Goal: Information Seeking & Learning: Check status

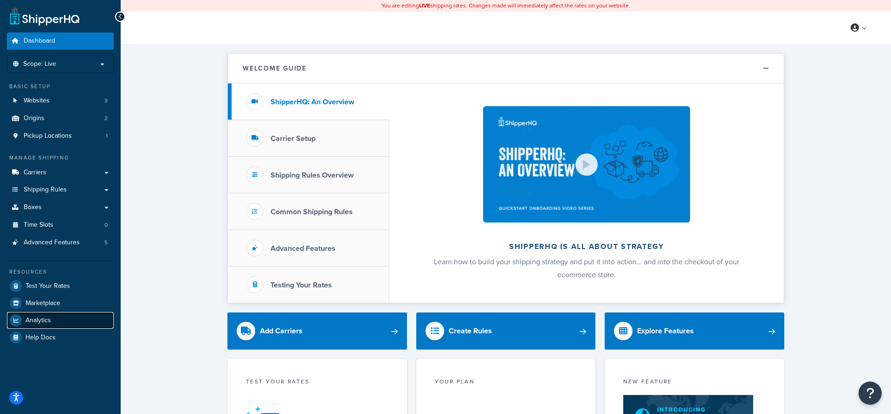
click at [38, 315] on link "Analytics" at bounding box center [60, 320] width 107 height 17
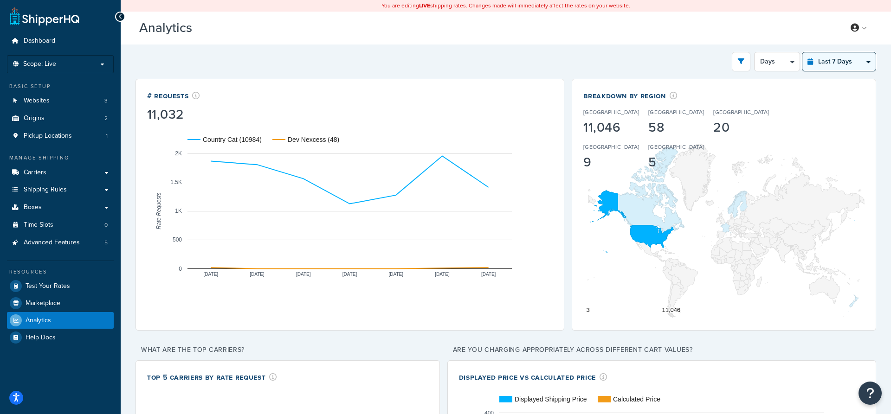
click at [802, 52] on select "Last 24 Hours Last 7 Days Last 30 Days Last 3 Months Last 6 Months Last 12 Mont…" at bounding box center [838, 61] width 73 height 19
click at [755, 52] on select "Days 12 Hours 6 Hours" at bounding box center [777, 61] width 45 height 19
click at [771, 62] on select "Days 12 Hours 6 Hours" at bounding box center [777, 61] width 45 height 19
click at [802, 52] on select "Last 24 Hours Last 7 Days Last 30 Days Last 3 Months Last 6 Months Last 12 Mont…" at bounding box center [838, 61] width 73 height 19
select select "last_30_days"
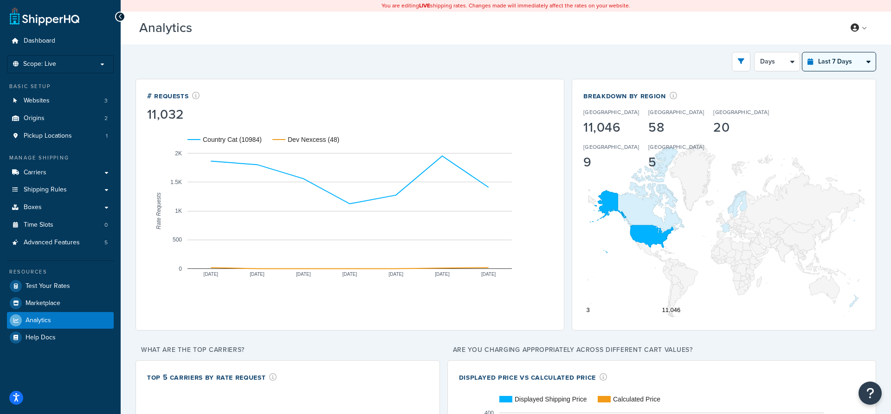
click option "Last 30 Days" at bounding box center [0, 0] width 0 height 0
select select "5d"
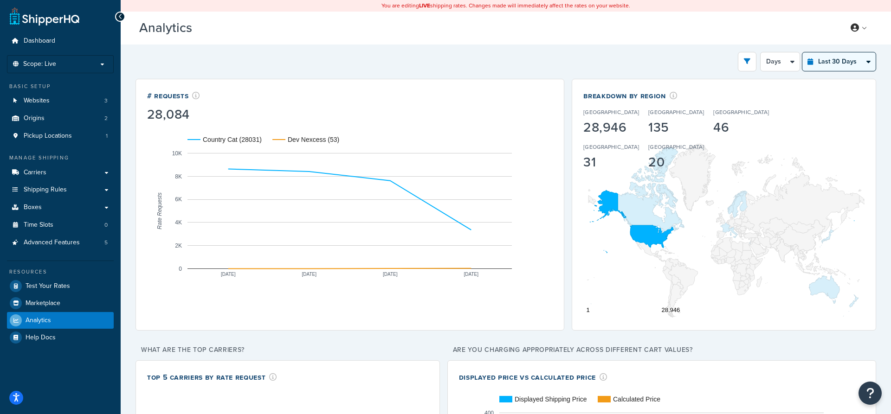
click at [802, 52] on select "Last 24 Hours Last 7 Days Last 30 Days Last 3 Months Last 6 Months Last 12 Mont…" at bounding box center [838, 61] width 73 height 19
select select "last_3_months"
click option "Last 3 Months" at bounding box center [0, 0] width 0 height 0
select select "1w"
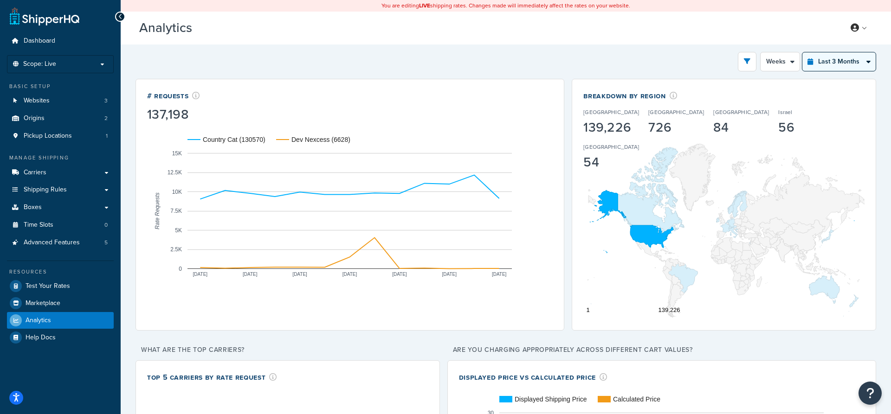
click at [802, 52] on select "Last 24 Hours Last 7 Days Last 30 Days Last 3 Months Last 6 Months Last 12 Mont…" at bounding box center [838, 61] width 73 height 19
select select "last_30_days"
click option "Last 30 Days" at bounding box center [0, 0] width 0 height 0
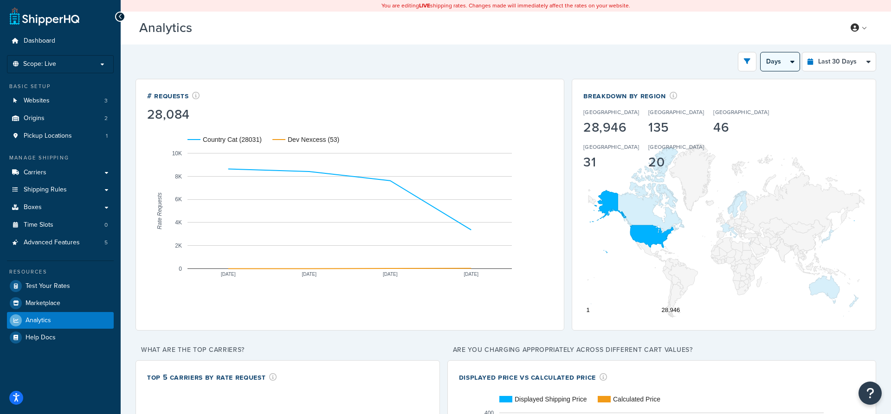
click at [761, 52] on select "Days Weeks" at bounding box center [780, 61] width 39 height 19
click option "Weeks" at bounding box center [0, 0] width 0 height 0
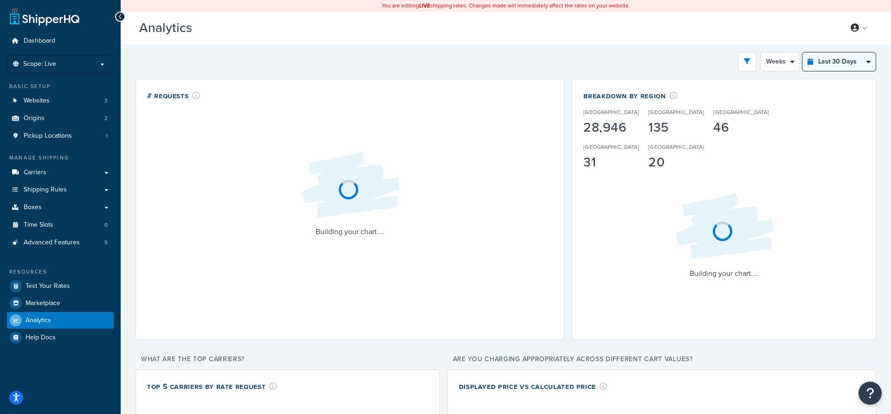
click at [802, 52] on select "Last 24 Hours Last 7 Days Last 30 Days Last 3 Months Last 6 Months Last 12 Mont…" at bounding box center [838, 61] width 73 height 19
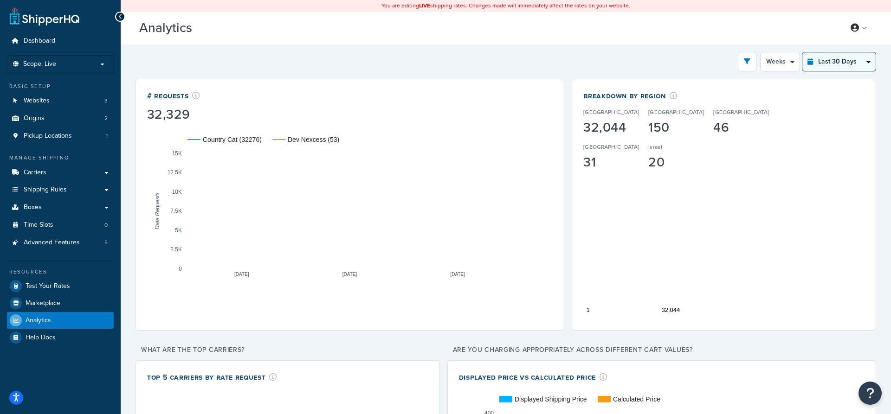
click at [828, 65] on select "Last 24 Hours Last 7 Days Last 30 Days Last 3 Months Last 6 Months Last 12 Mont…" at bounding box center [838, 61] width 73 height 19
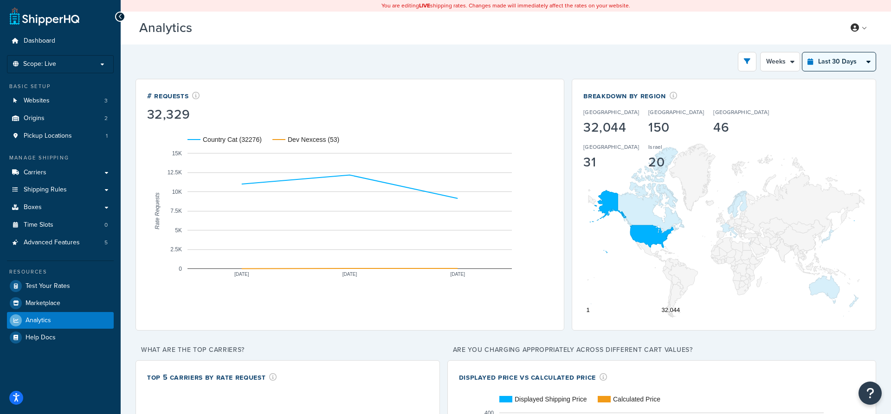
click at [802, 52] on select "Last 24 Hours Last 7 Days Last 30 Days Last 3 Months Last 6 Months Last 12 Mont…" at bounding box center [838, 61] width 73 height 19
click option "Last 30 Days" at bounding box center [0, 0] width 0 height 0
click at [749, 65] on button "open filter drawer" at bounding box center [747, 61] width 19 height 19
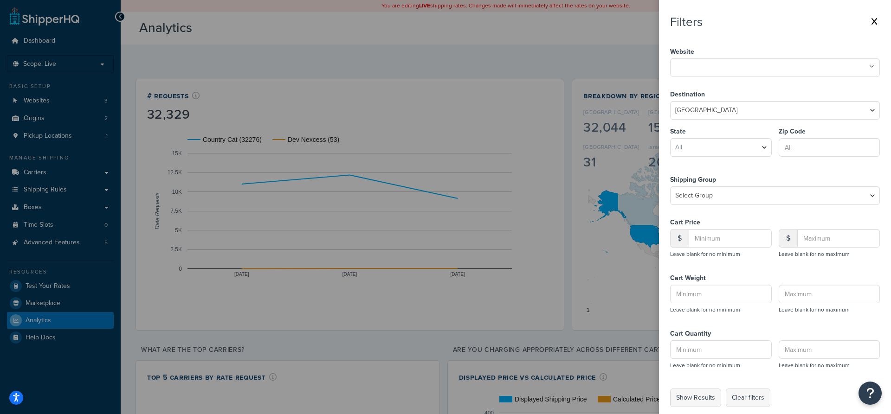
click at [879, 25] on button at bounding box center [874, 22] width 11 height 14
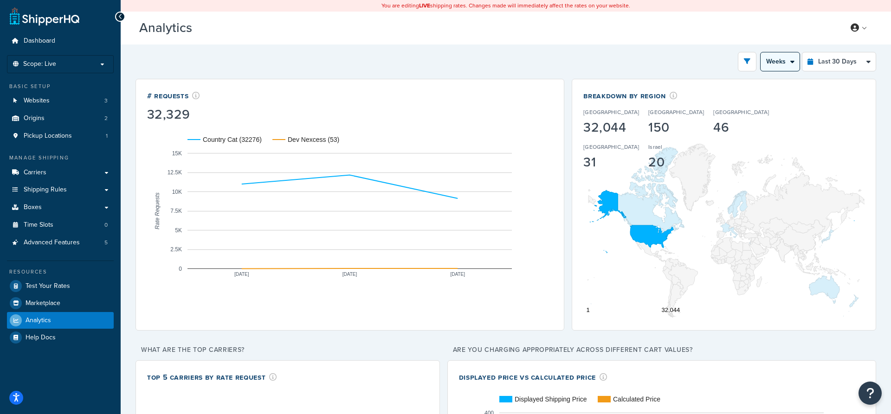
click at [761, 52] on select "Days Weeks" at bounding box center [780, 61] width 39 height 19
click option "Days" at bounding box center [0, 0] width 0 height 0
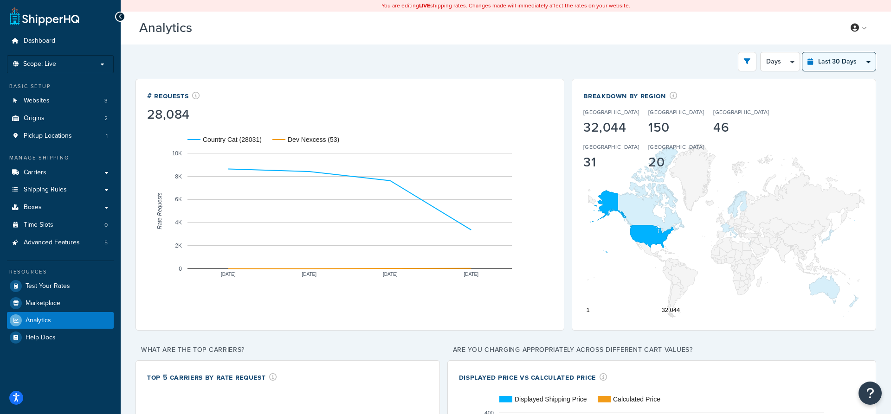
click at [802, 52] on select "Last 24 Hours Last 7 Days Last 30 Days Last 3 Months Last 6 Months Last 12 Mont…" at bounding box center [838, 61] width 73 height 19
click at [761, 52] on select "Days Weeks" at bounding box center [780, 61] width 39 height 19
click option "Weeks" at bounding box center [0, 0] width 0 height 0
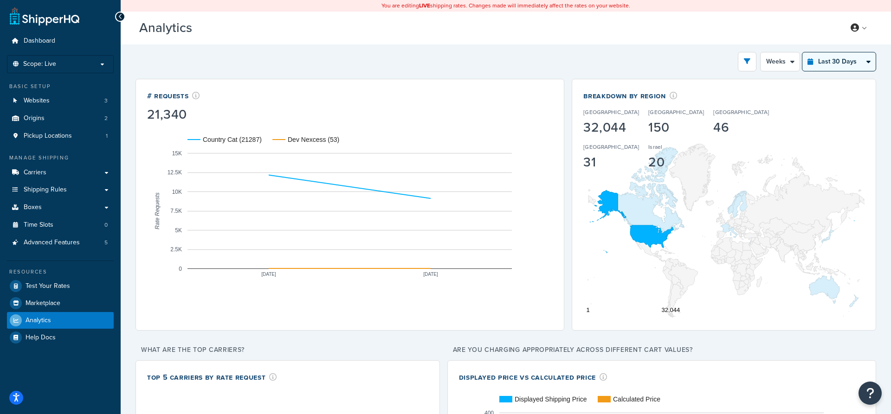
click at [802, 52] on select "Last 24 Hours Last 7 Days Last 30 Days Last 3 Months Last 6 Months Last 12 Mont…" at bounding box center [838, 61] width 73 height 19
click option "Last 30 Days" at bounding box center [0, 0] width 0 height 0
drag, startPoint x: 578, startPoint y: 131, endPoint x: 744, endPoint y: 125, distance: 166.8
click at [725, 128] on div "Breakdown by Region United States 32,044 Canada 150 France 46 Norway 31 Israel …" at bounding box center [724, 205] width 304 height 252
click at [761, 52] on select "Days Weeks" at bounding box center [780, 61] width 39 height 19
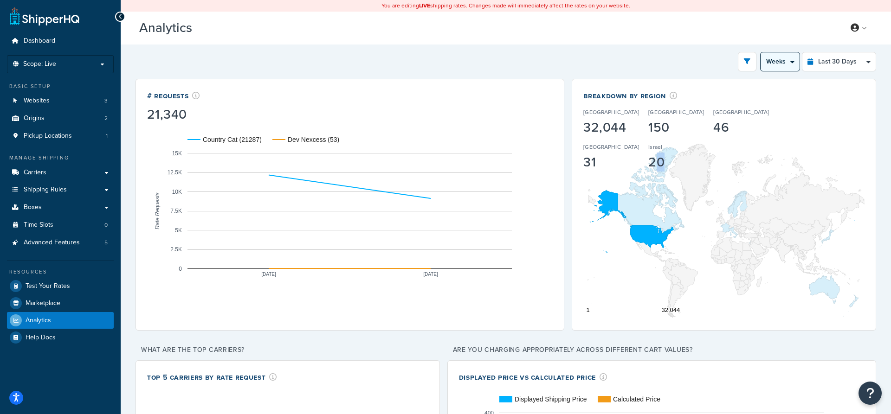
click option "Weeks" at bounding box center [0, 0] width 0 height 0
click at [761, 52] on select "Days Weeks" at bounding box center [780, 61] width 39 height 19
click option "Days" at bounding box center [0, 0] width 0 height 0
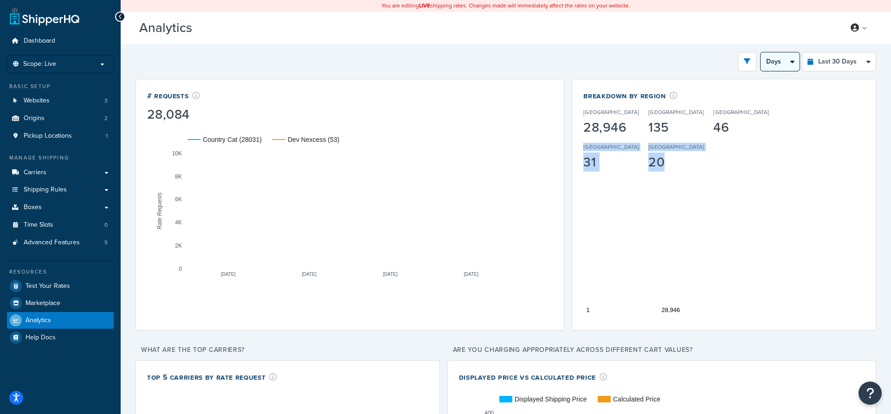
click at [761, 52] on select "Days Weeks" at bounding box center [780, 61] width 39 height 19
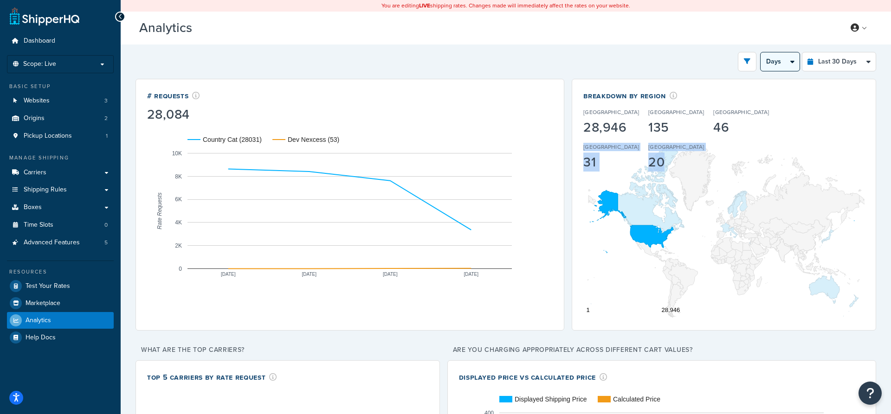
select select "1w"
click option "Weeks" at bounding box center [0, 0] width 0 height 0
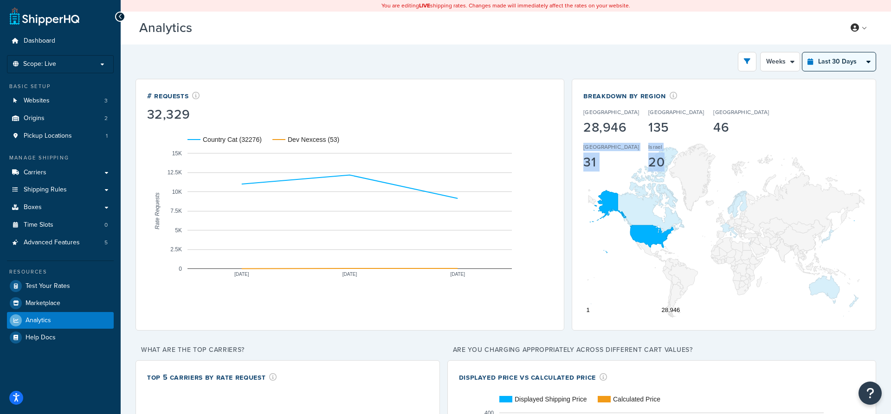
click at [802, 52] on select "Last 24 Hours Last 7 Days Last 30 Days Last 3 Months Last 6 Months Last 12 Mont…" at bounding box center [838, 61] width 73 height 19
select select "last_7_days"
click option "Last 7 Days" at bounding box center [0, 0] width 0 height 0
select select "1d"
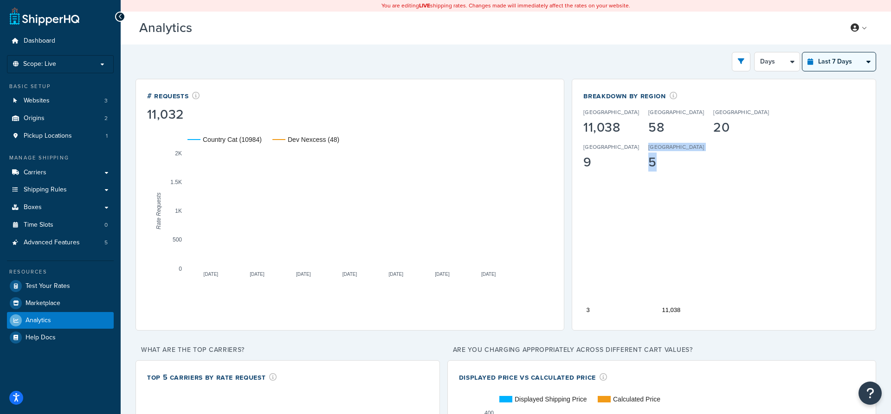
click at [802, 52] on select "Last 24 Hours Last 7 Days Last 30 Days Last 3 Months Last 6 Months Last 12 Mont…" at bounding box center [838, 61] width 73 height 19
select select "last_30_days"
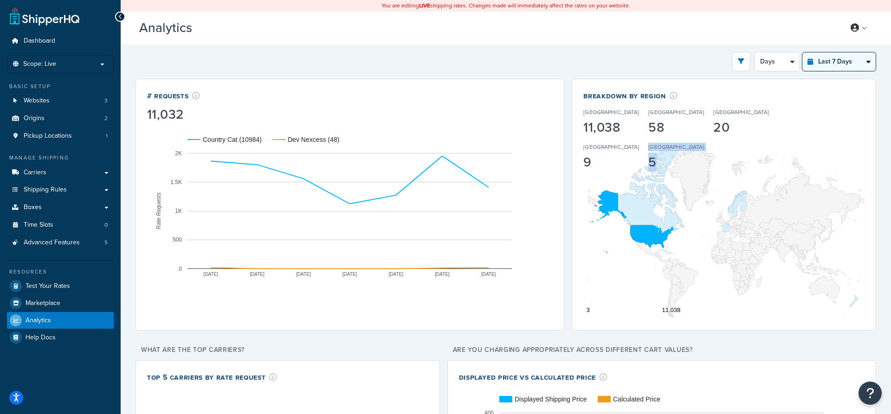
click option "Last 30 Days" at bounding box center [0, 0] width 0 height 0
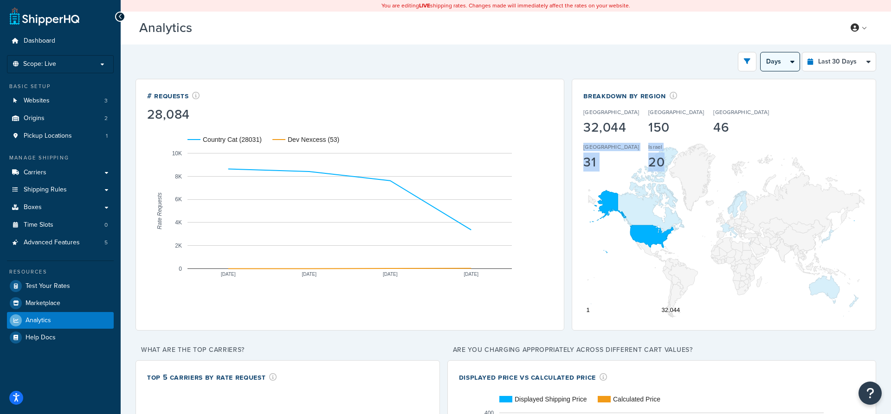
click at [761, 52] on select "Days Weeks" at bounding box center [780, 61] width 39 height 19
select select "1w"
click option "Weeks" at bounding box center [0, 0] width 0 height 0
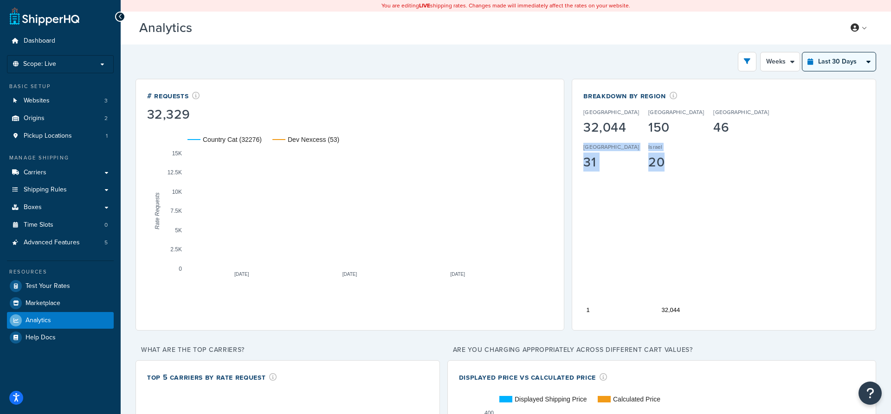
click at [802, 52] on select "Last 24 Hours Last 7 Days Last 30 Days Last 3 Months Last 6 Months Last 12 Mont…" at bounding box center [838, 61] width 73 height 19
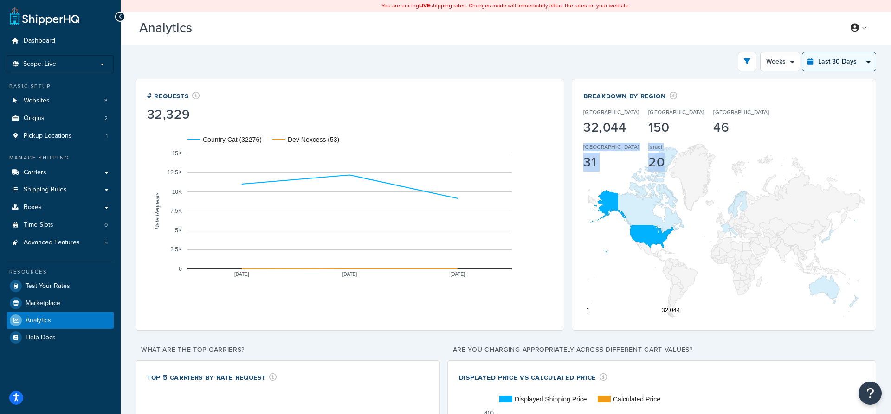
click option "Last 3 Months" at bounding box center [0, 0] width 0 height 0
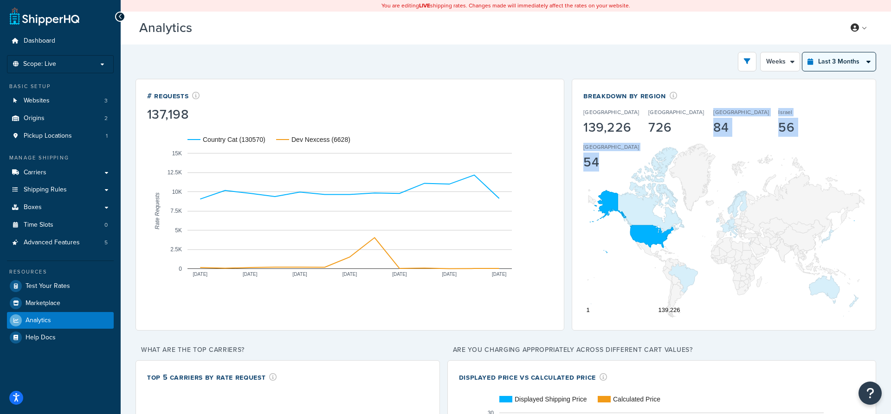
click at [802, 52] on select "Last 24 Hours Last 7 Days Last 30 Days Last 3 Months Last 6 Months Last 12 Mont…" at bounding box center [838, 61] width 73 height 19
select select "last_30_days"
click option "Last 30 Days" at bounding box center [0, 0] width 0 height 0
select select "5d"
